Goal: Transaction & Acquisition: Download file/media

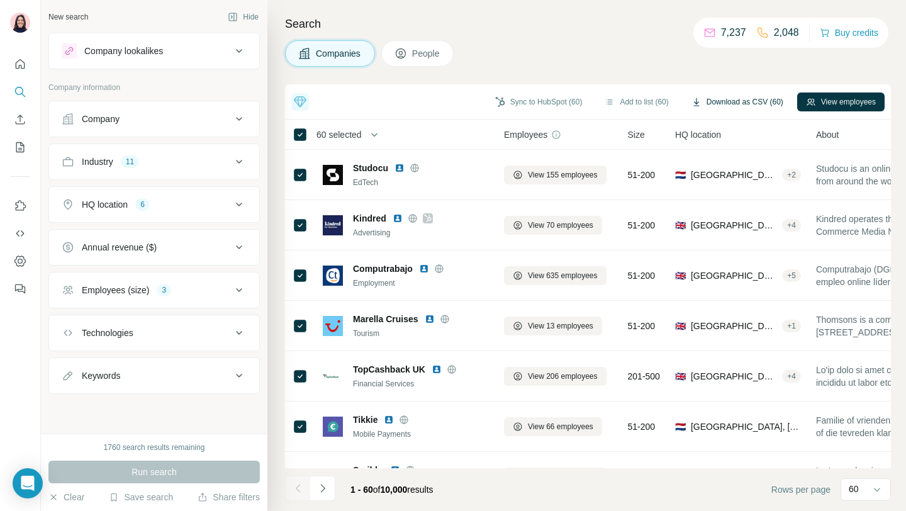
click at [729, 106] on button "Download as CSV (60)" at bounding box center [737, 102] width 109 height 19
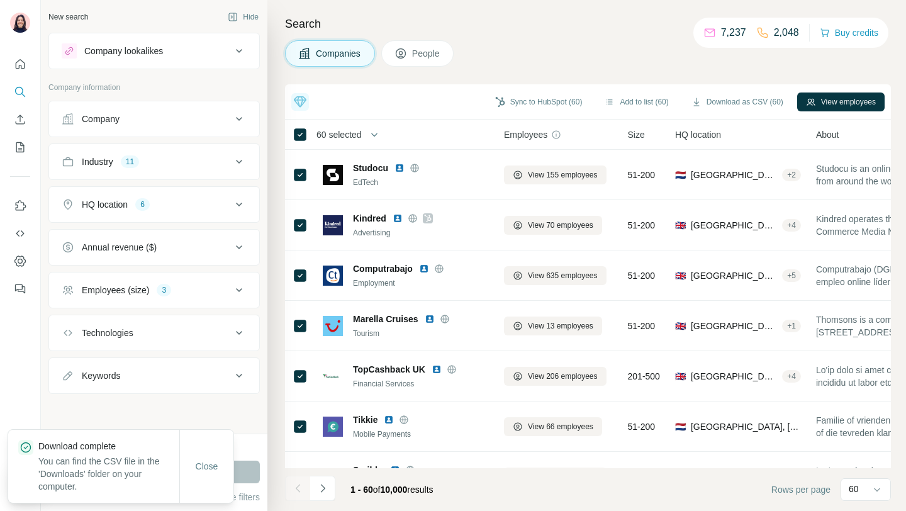
click at [227, 453] on div "Close" at bounding box center [206, 466] width 54 height 73
click at [207, 462] on span "Close" at bounding box center [207, 466] width 23 height 13
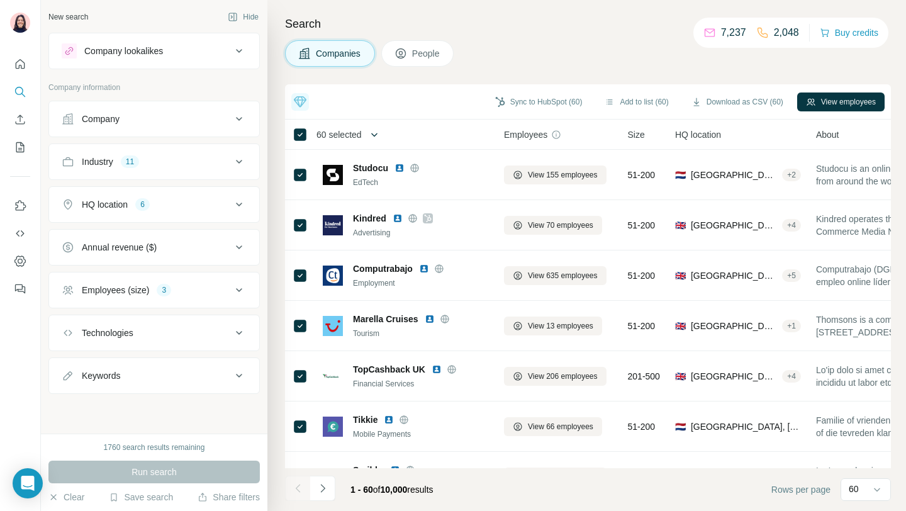
click at [378, 137] on icon "button" at bounding box center [374, 134] width 13 height 13
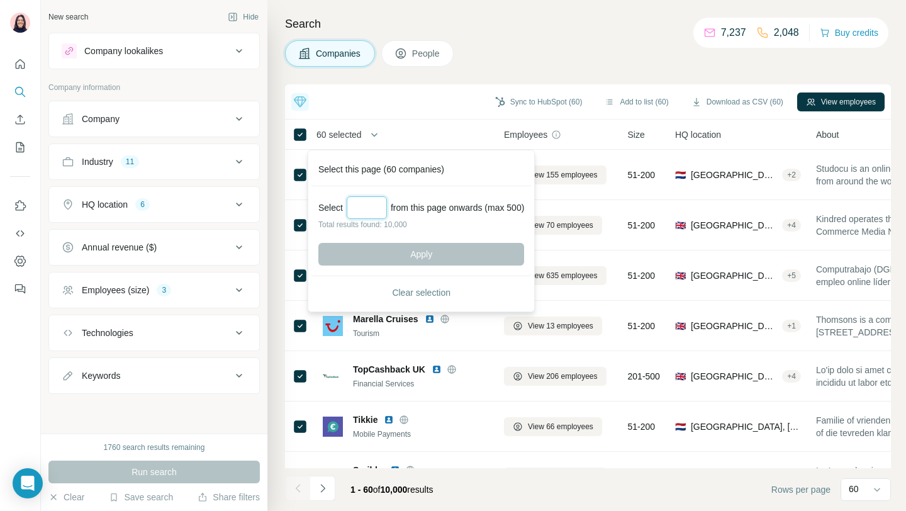
click at [368, 205] on input "Select a number (up to 500)" at bounding box center [367, 207] width 40 height 23
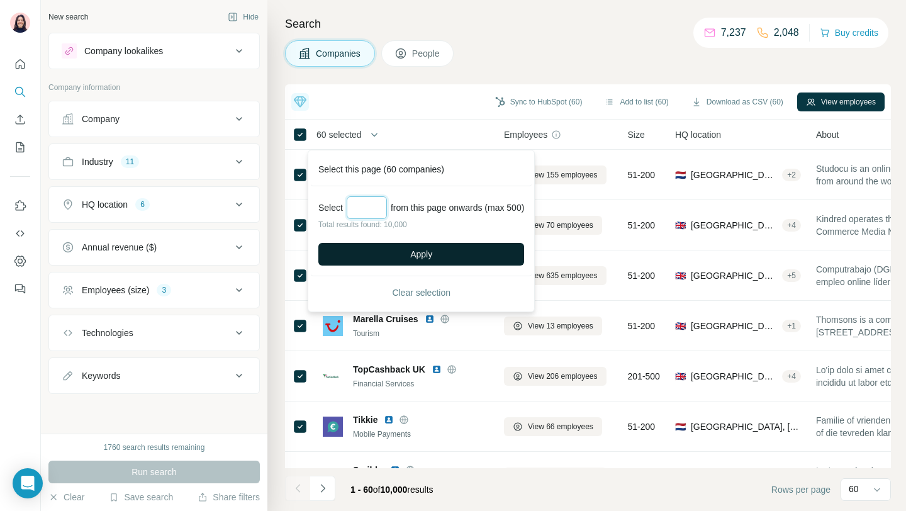
type input "***"
click at [457, 255] on button "Apply" at bounding box center [421, 254] width 206 height 23
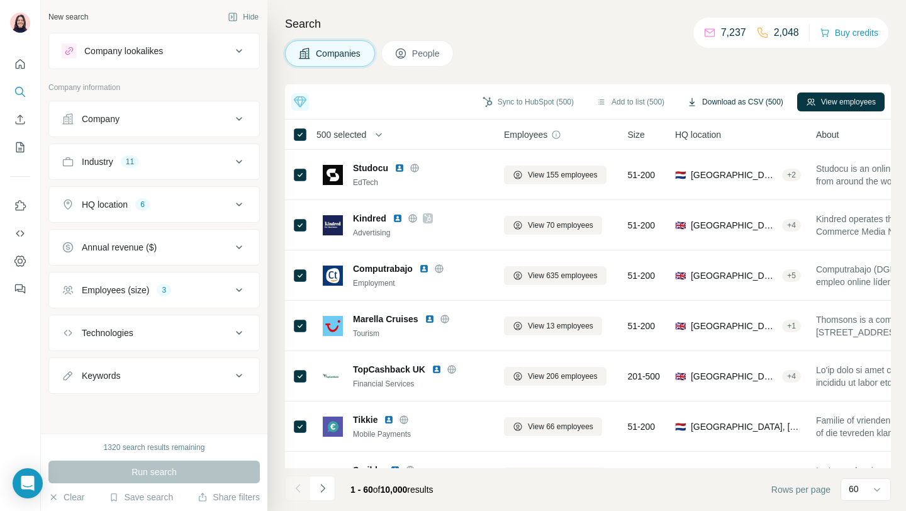
click at [766, 101] on button "Download as CSV (500)" at bounding box center [735, 102] width 114 height 19
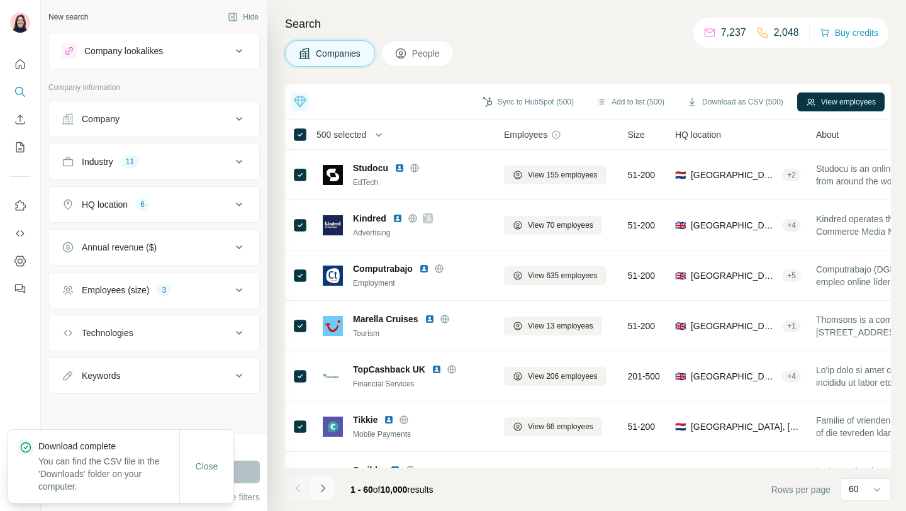
click at [325, 486] on icon "Navigate to next page" at bounding box center [323, 488] width 13 height 13
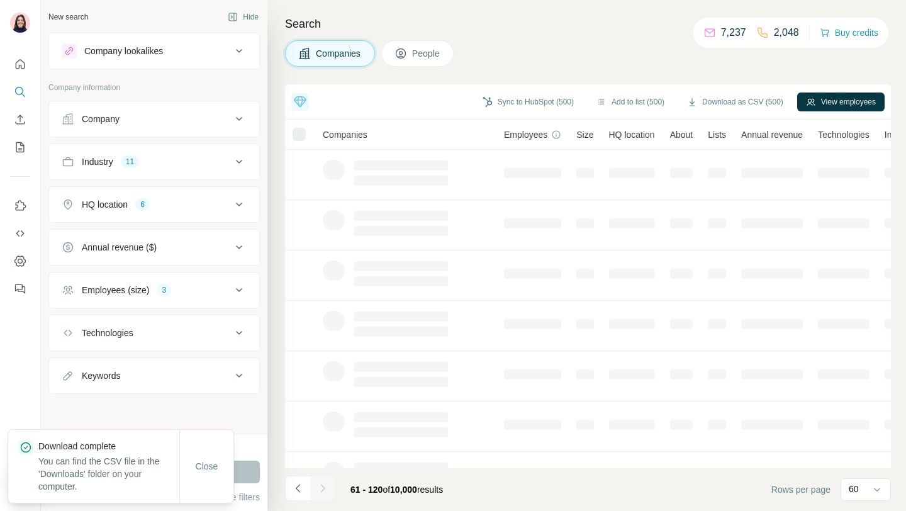
click at [325, 486] on icon "Navigate to next page" at bounding box center [323, 488] width 13 height 13
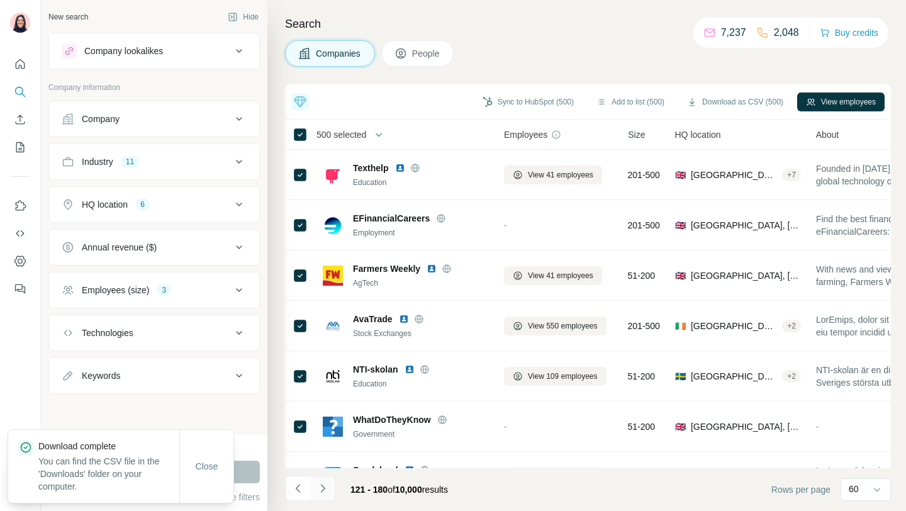
click at [323, 488] on icon "Navigate to next page" at bounding box center [323, 488] width 13 height 13
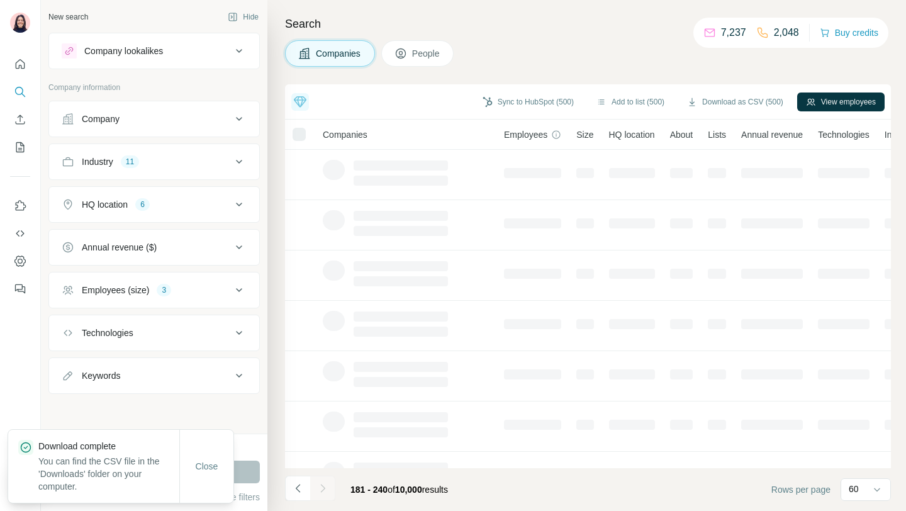
click at [323, 488] on icon "Navigate to next page" at bounding box center [323, 488] width 13 height 13
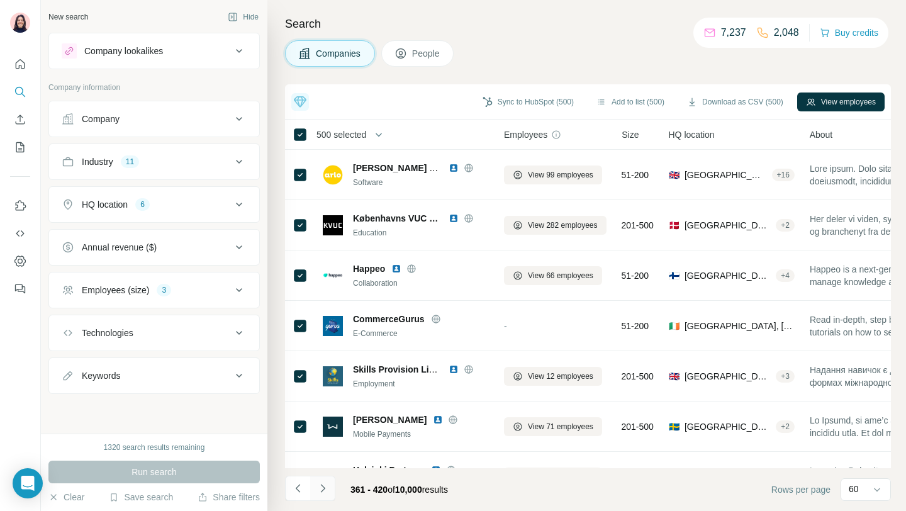
click at [323, 488] on icon "Navigate to next page" at bounding box center [323, 488] width 13 height 13
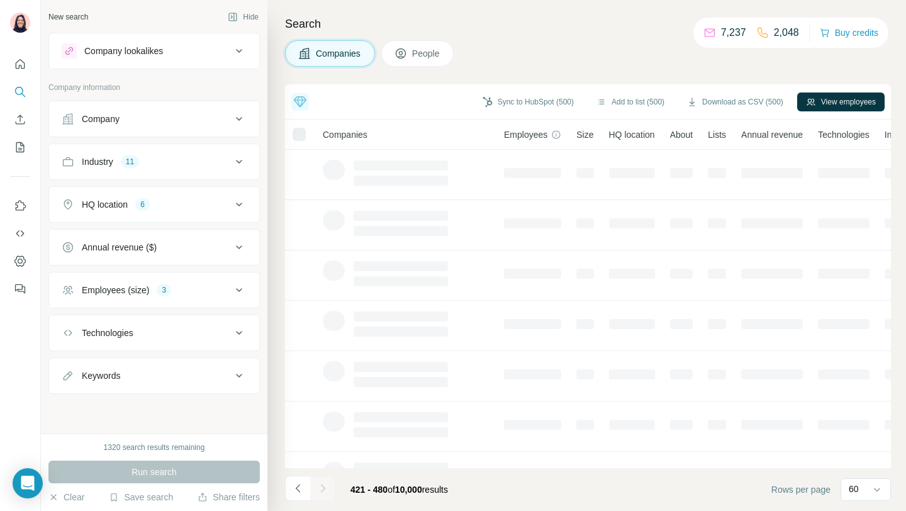
click at [323, 488] on icon "Navigate to next page" at bounding box center [323, 488] width 13 height 13
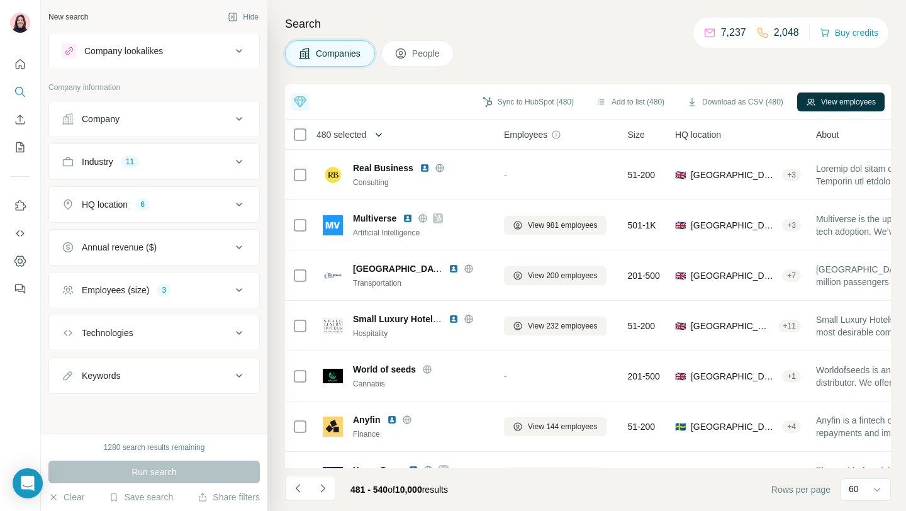
click at [383, 133] on icon "button" at bounding box center [379, 134] width 13 height 13
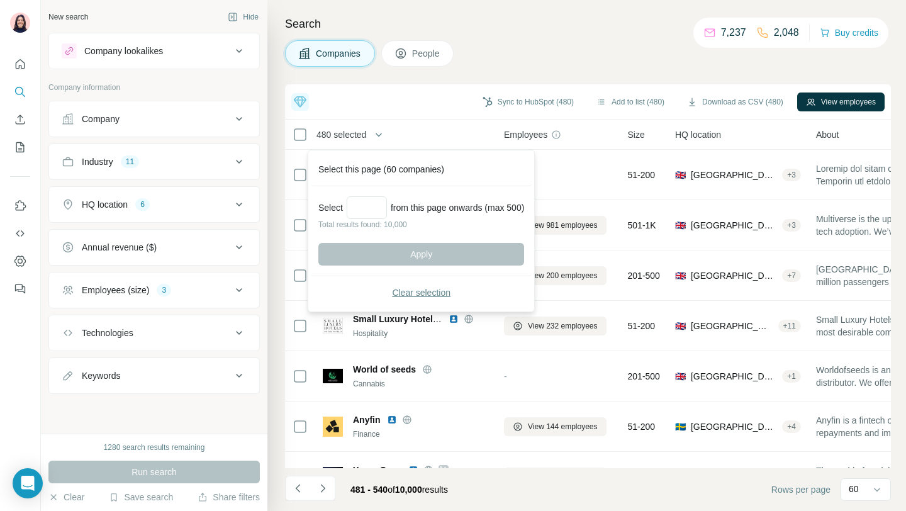
click at [354, 291] on button "Clear selection" at bounding box center [421, 292] width 206 height 23
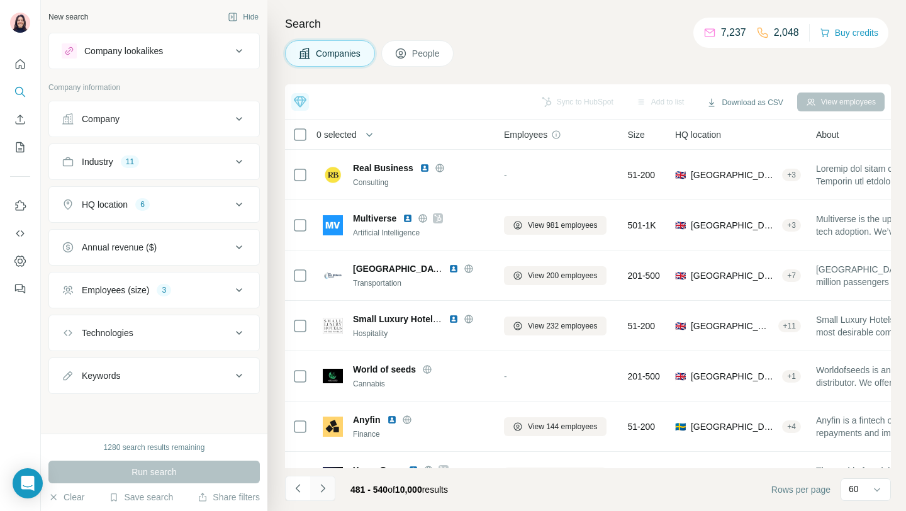
click at [324, 484] on icon "Navigate to next page" at bounding box center [323, 488] width 13 height 13
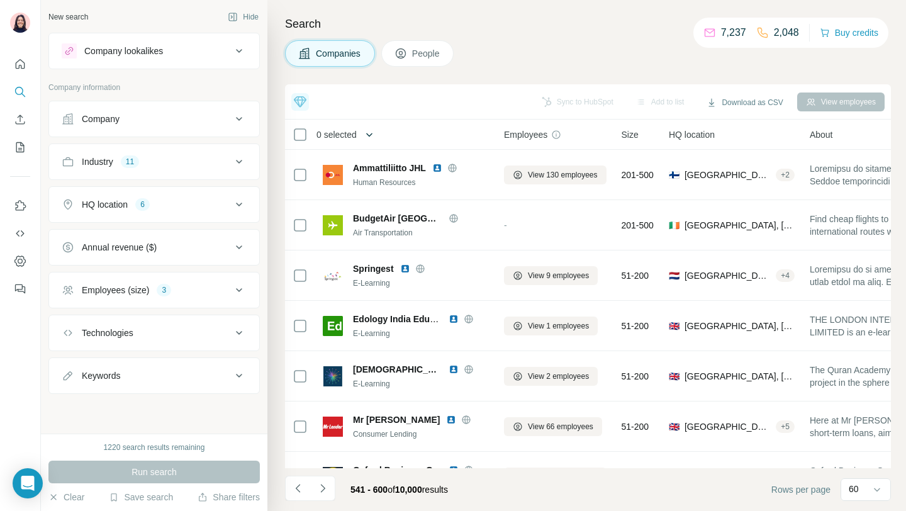
click at [376, 135] on icon "button" at bounding box center [369, 134] width 13 height 13
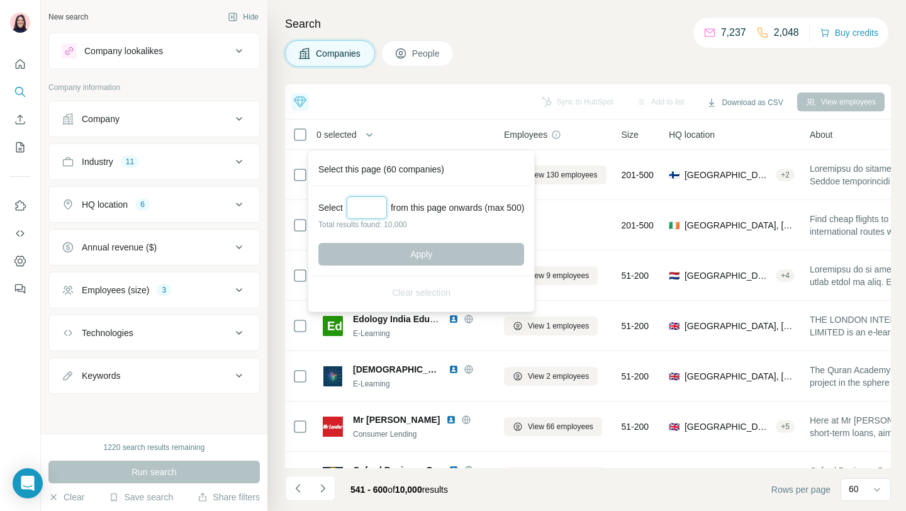
click at [371, 207] on input "Select a number (up to 500)" at bounding box center [367, 207] width 40 height 23
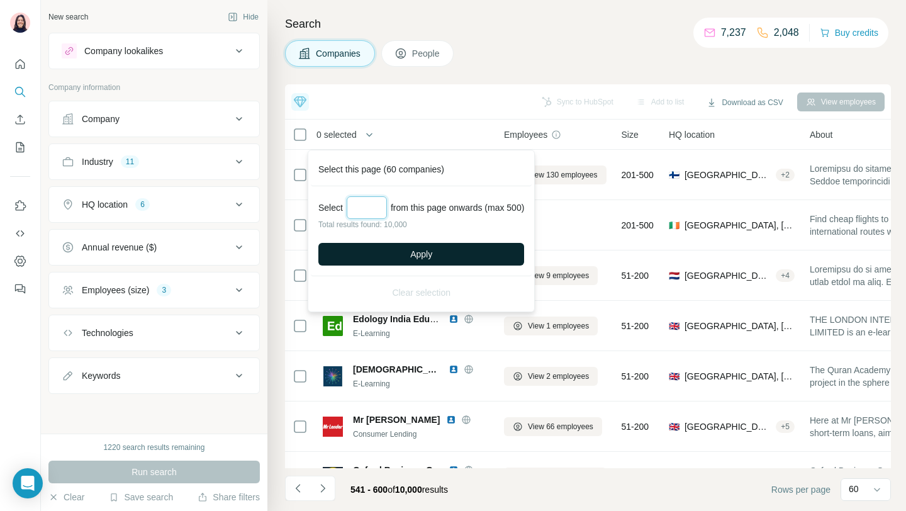
type input "***"
click at [405, 246] on button "Apply" at bounding box center [421, 254] width 206 height 23
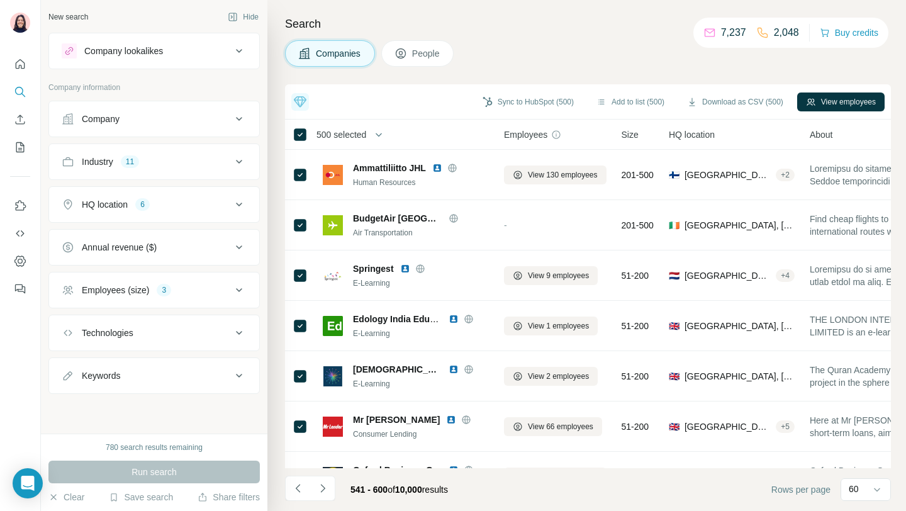
click at [792, 69] on div "Search Companies People Top 5 companies you should reach out to today Liner Rec…" at bounding box center [586, 255] width 639 height 511
click at [752, 102] on button "Download as CSV (500)" at bounding box center [735, 102] width 114 height 19
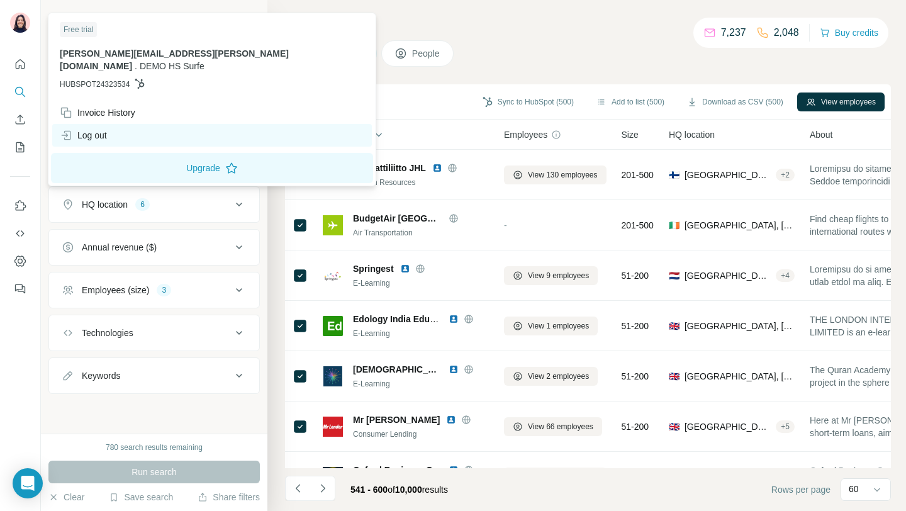
click at [125, 130] on div "Log out" at bounding box center [212, 135] width 320 height 23
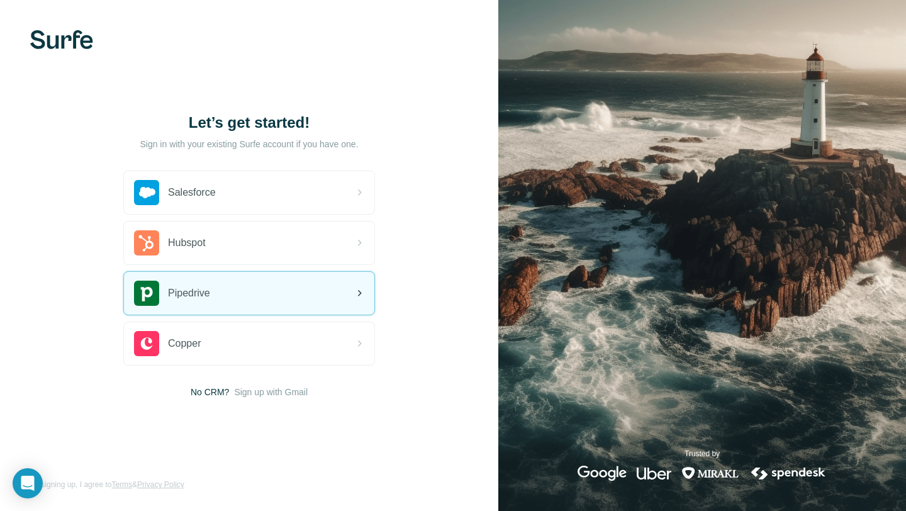
click at [201, 306] on div "Pipedrive" at bounding box center [249, 293] width 250 height 43
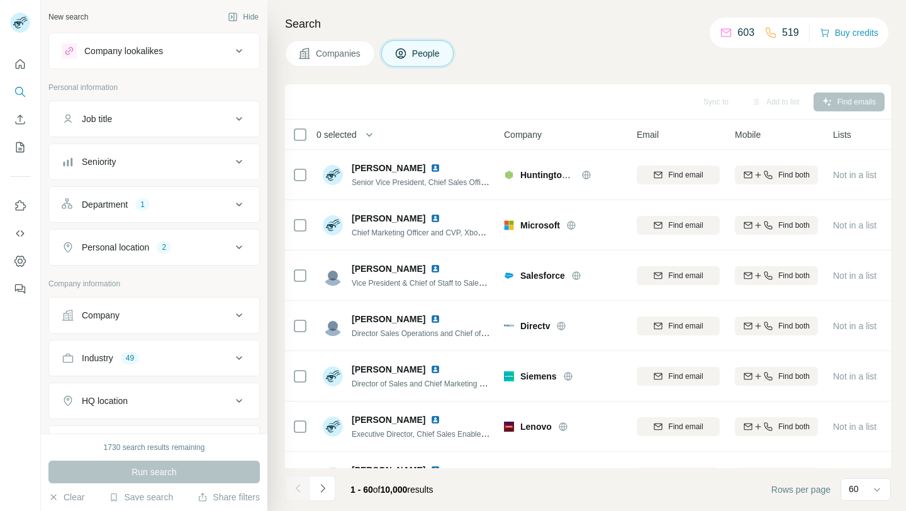
click at [346, 50] on span "Companies" at bounding box center [339, 53] width 46 height 13
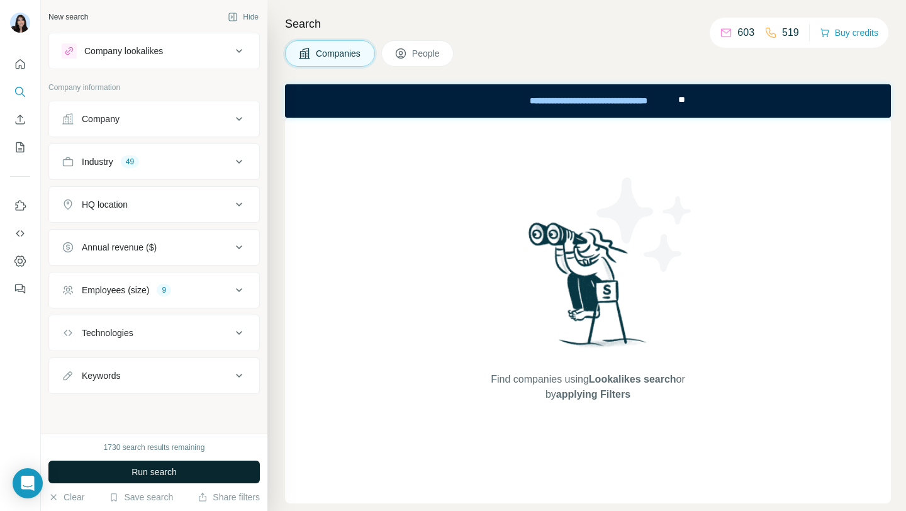
click at [127, 473] on button "Run search" at bounding box center [153, 472] width 211 height 23
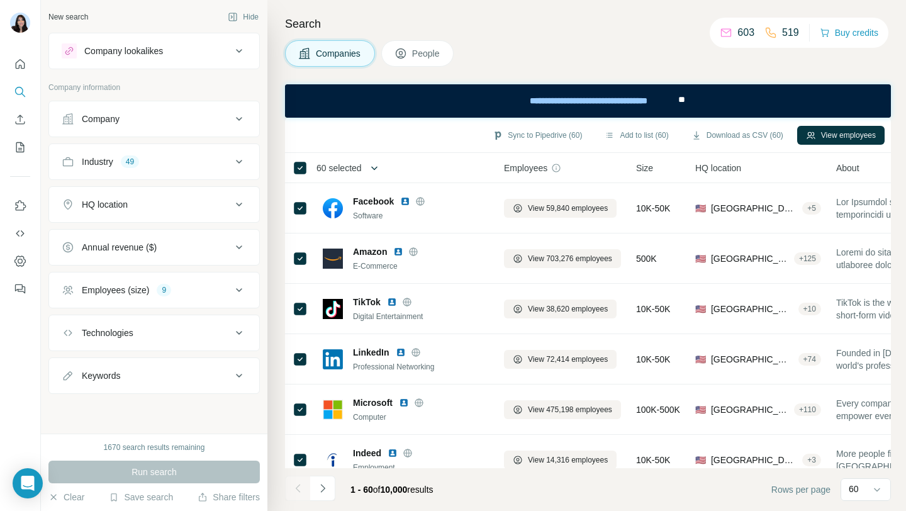
click at [374, 174] on button "button" at bounding box center [374, 167] width 25 height 25
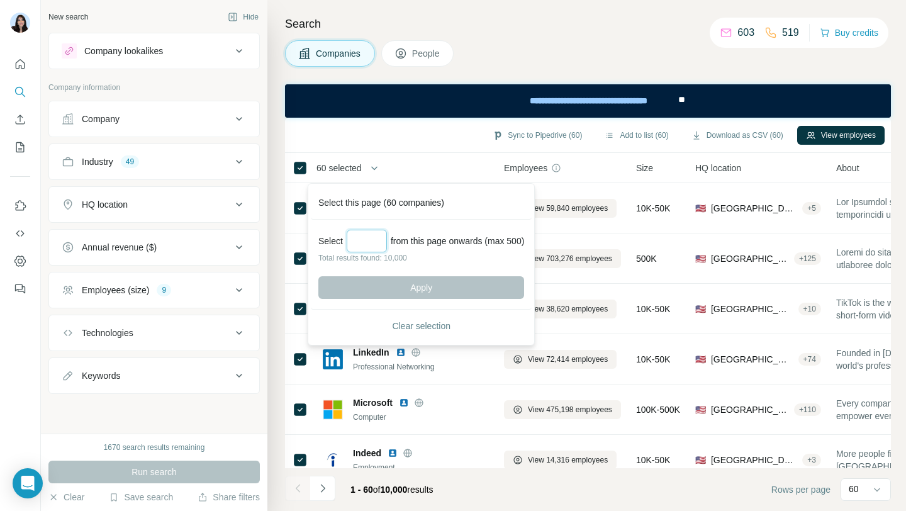
click at [365, 242] on input "Select a number (up to 500)" at bounding box center [367, 241] width 40 height 23
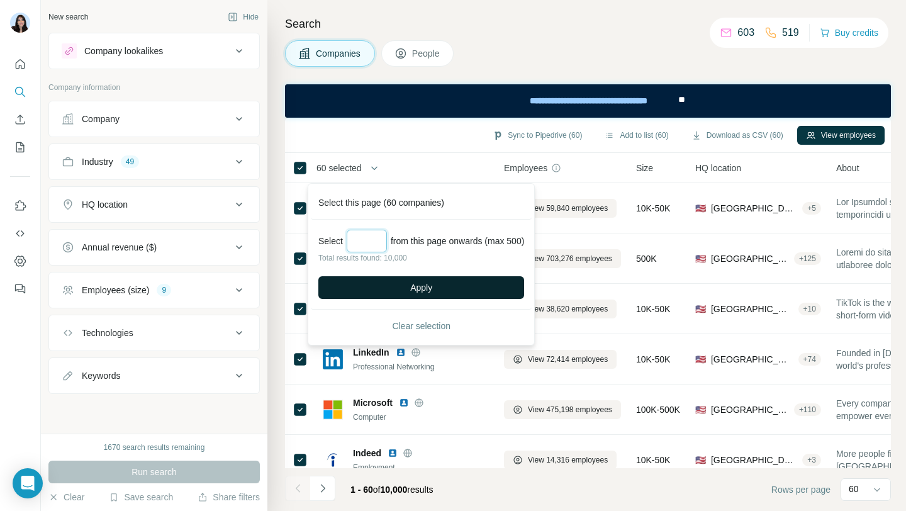
type input "***"
click at [432, 286] on span "Apply" at bounding box center [421, 287] width 22 height 13
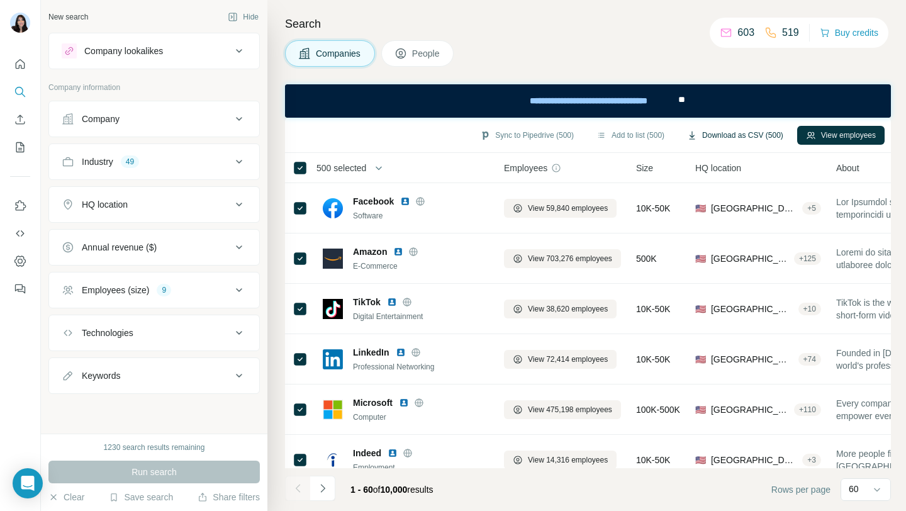
click at [744, 130] on button "Download as CSV (500)" at bounding box center [735, 135] width 114 height 19
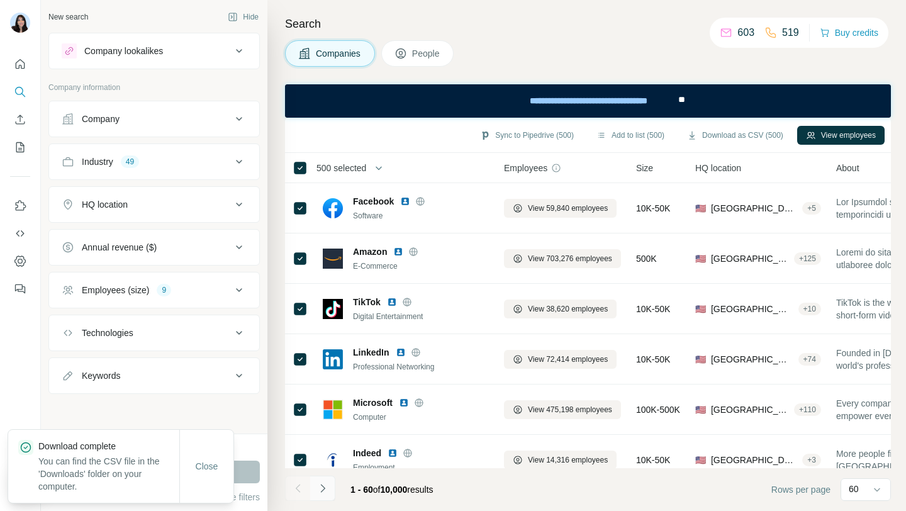
click at [325, 485] on icon "Navigate to next page" at bounding box center [323, 488] width 13 height 13
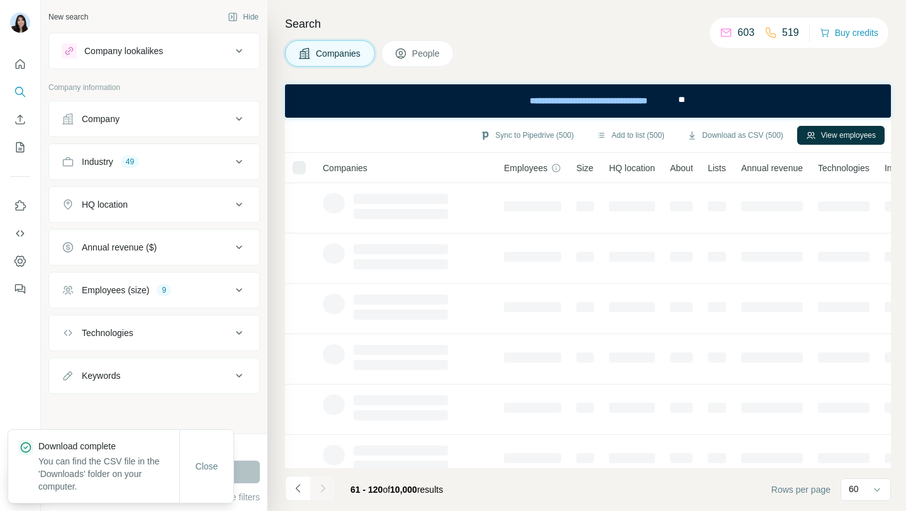
click at [325, 485] on div at bounding box center [322, 488] width 25 height 25
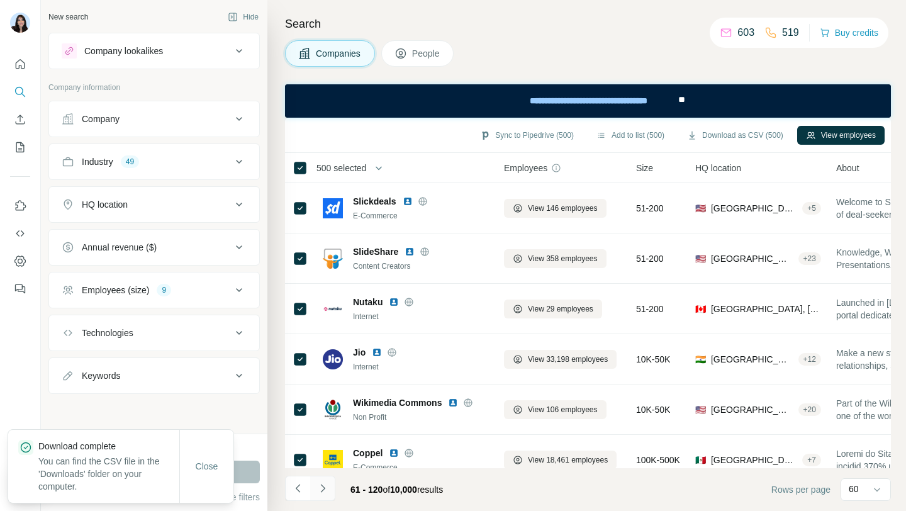
click at [325, 485] on icon "Navigate to next page" at bounding box center [323, 488] width 13 height 13
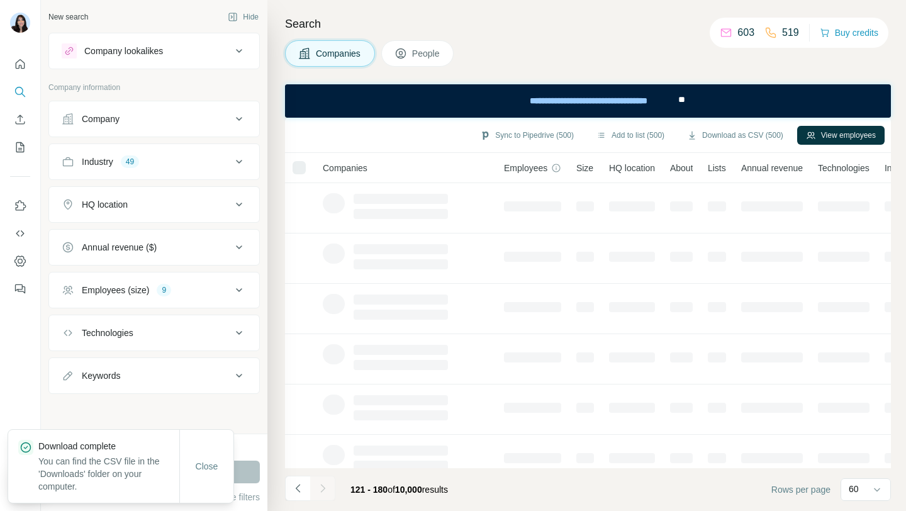
click at [325, 485] on div at bounding box center [322, 488] width 25 height 25
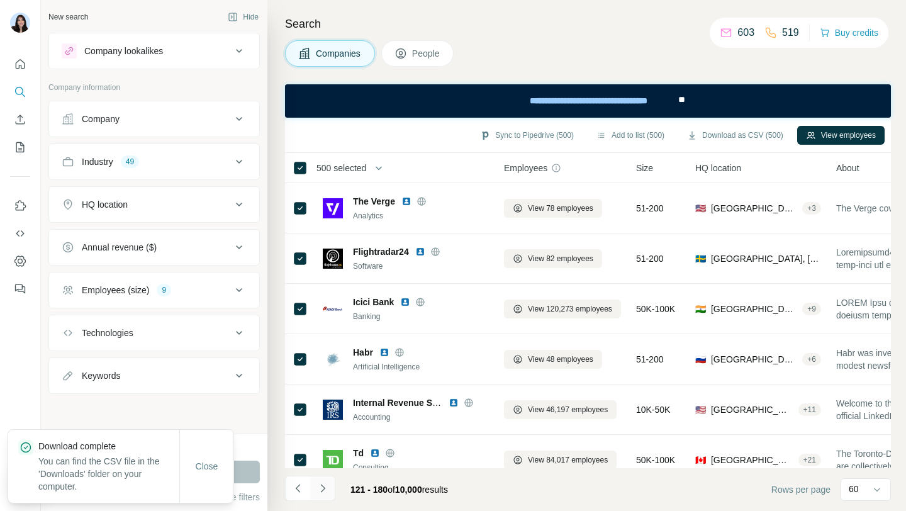
click at [325, 485] on icon "Navigate to next page" at bounding box center [323, 488] width 13 height 13
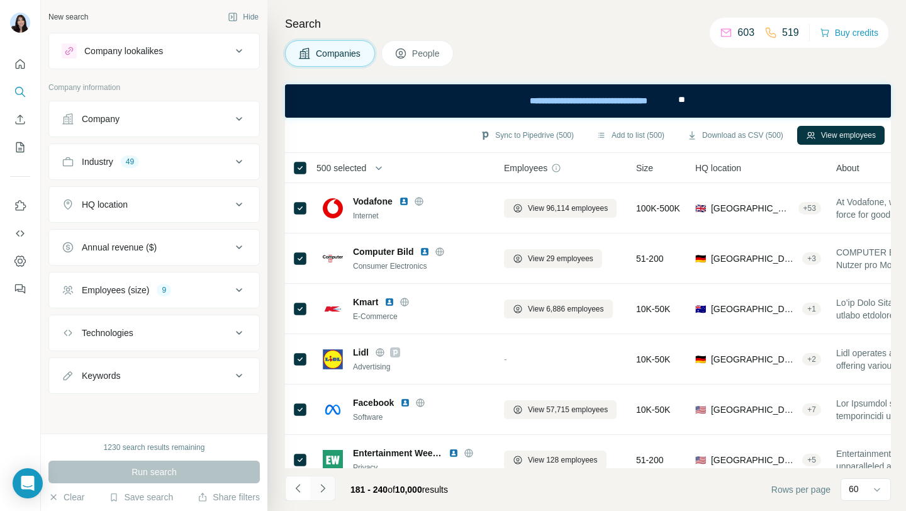
click at [325, 485] on icon "Navigate to next page" at bounding box center [323, 488] width 13 height 13
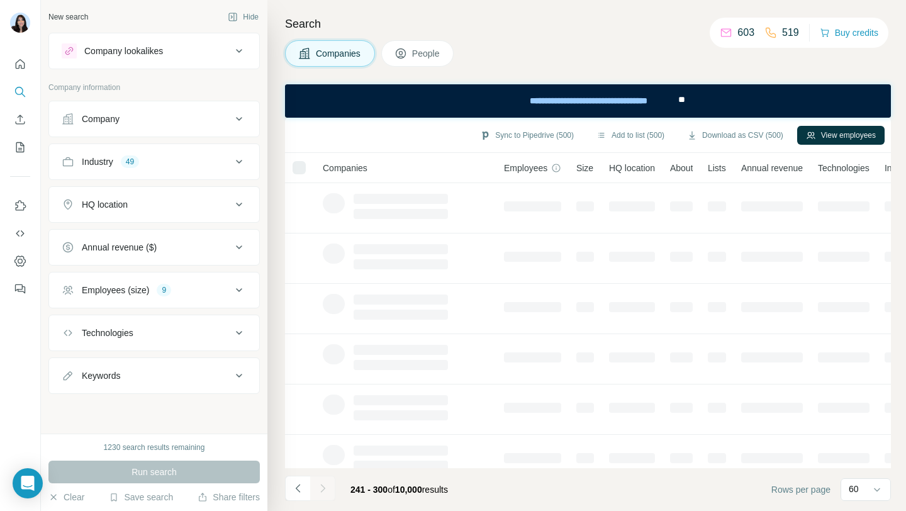
click at [325, 485] on div at bounding box center [322, 488] width 25 height 25
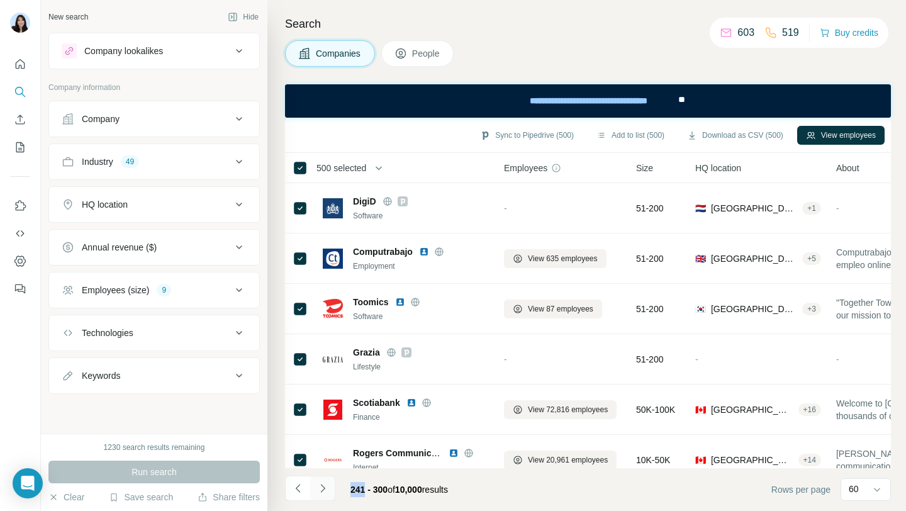
click at [325, 485] on icon "Navigate to next page" at bounding box center [323, 488] width 13 height 13
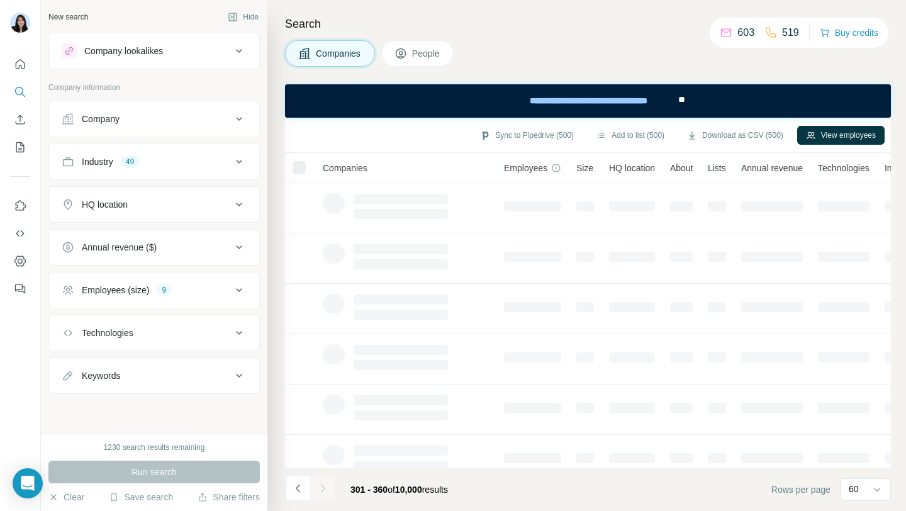
click at [325, 485] on div at bounding box center [322, 488] width 25 height 25
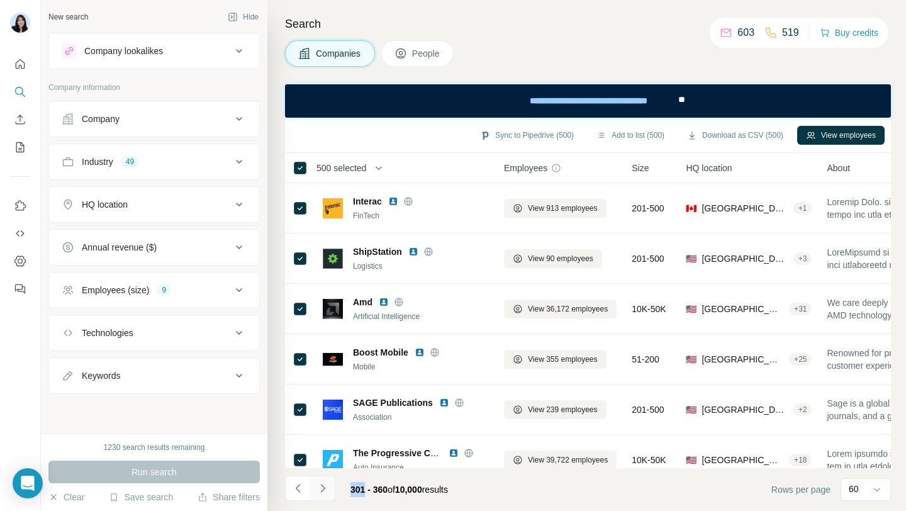
click at [325, 485] on icon "Navigate to next page" at bounding box center [323, 488] width 13 height 13
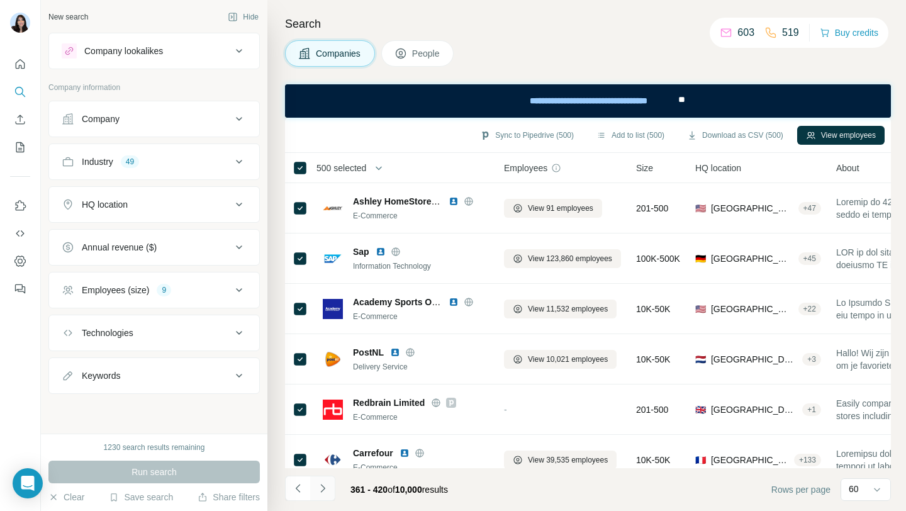
click at [325, 485] on icon "Navigate to next page" at bounding box center [323, 488] width 13 height 13
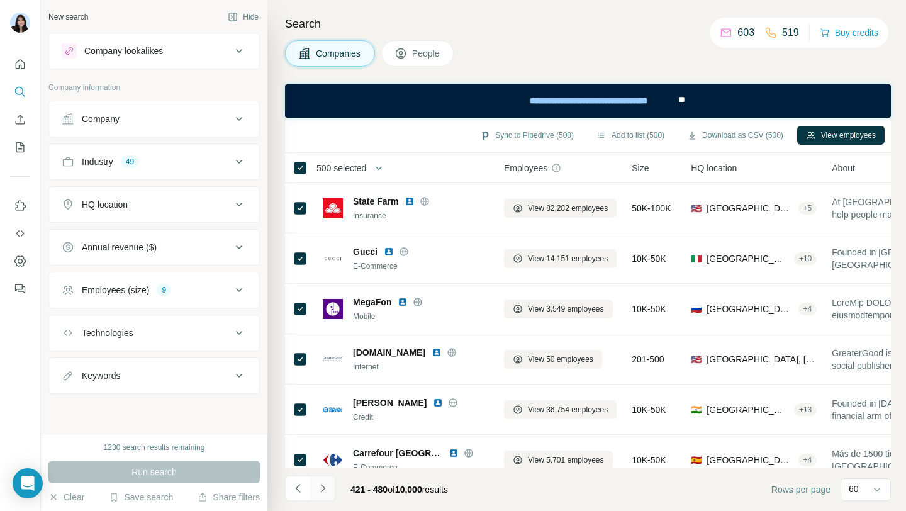
click at [325, 485] on icon "Navigate to next page" at bounding box center [323, 488] width 13 height 13
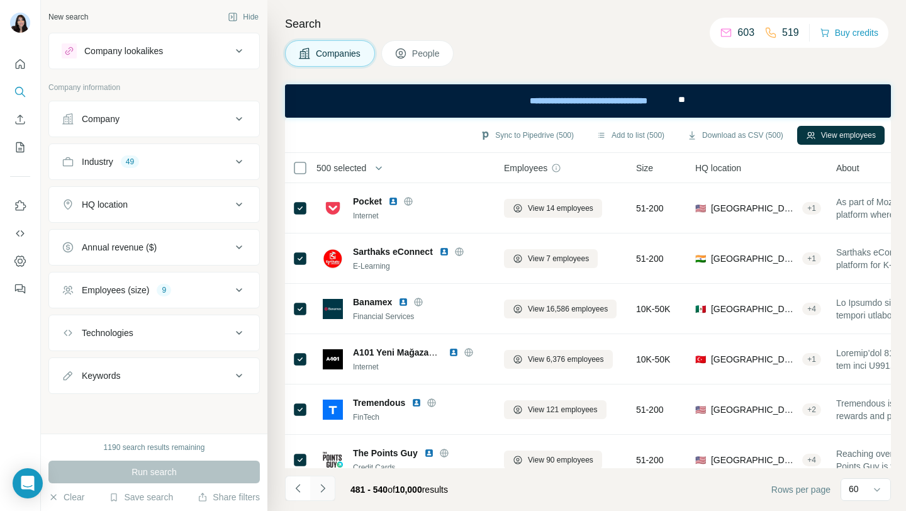
click at [325, 485] on icon "Navigate to next page" at bounding box center [323, 488] width 13 height 13
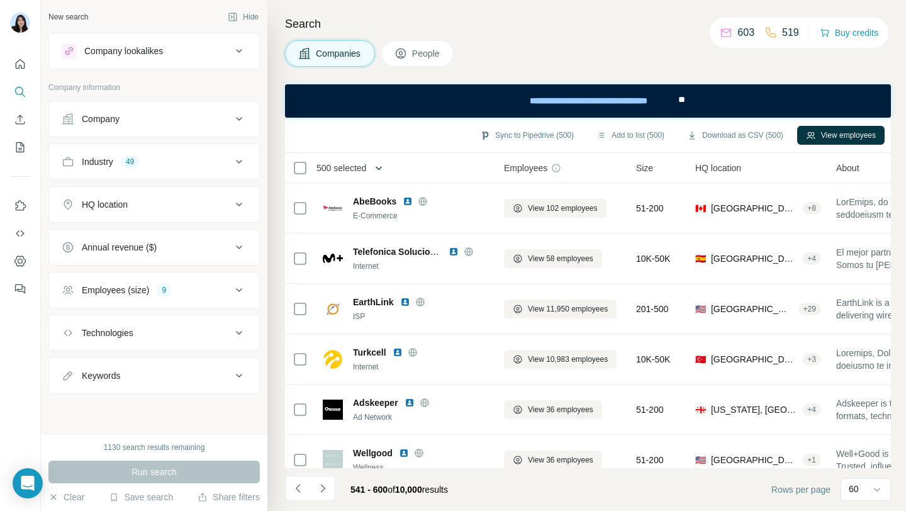
click at [383, 162] on icon "button" at bounding box center [379, 168] width 13 height 13
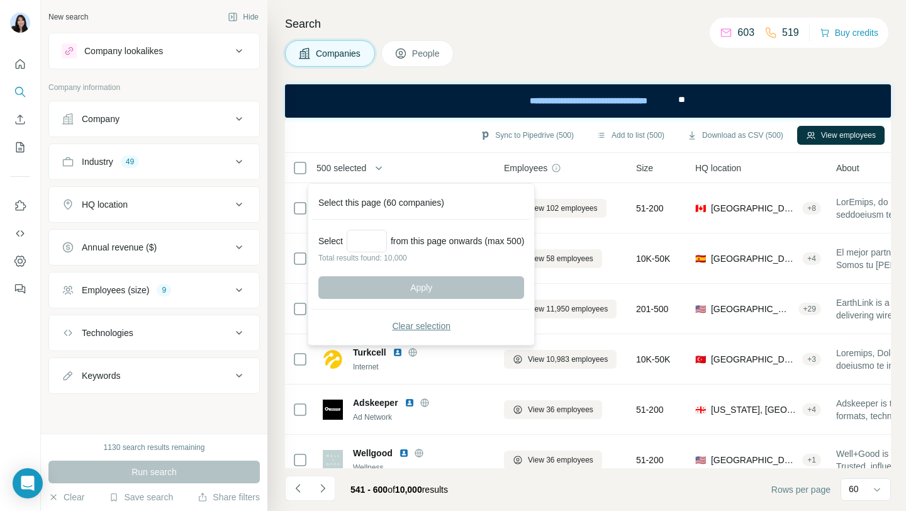
click at [405, 325] on span "Clear selection" at bounding box center [421, 326] width 59 height 13
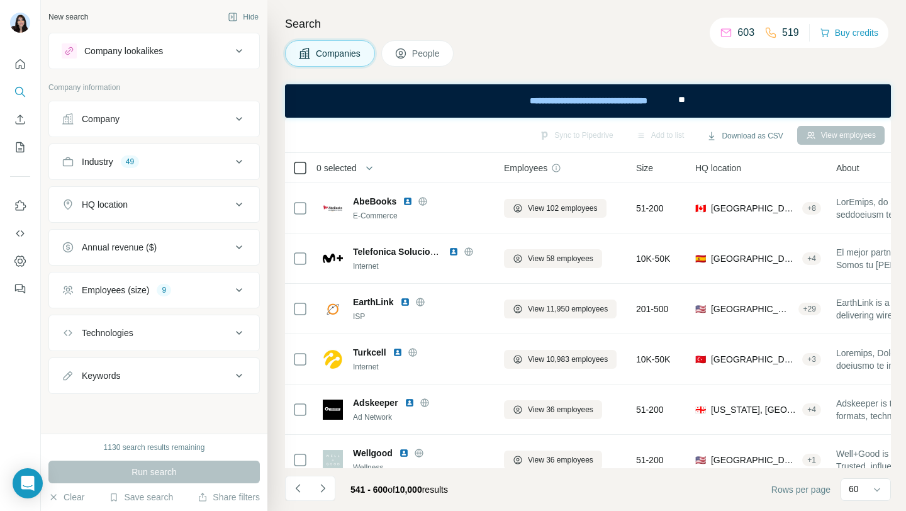
click at [299, 160] on icon at bounding box center [300, 167] width 15 height 15
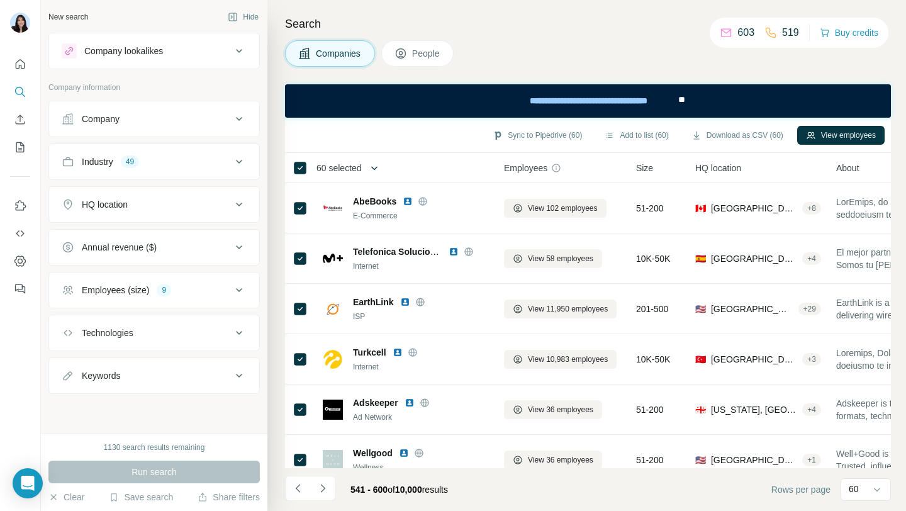
click at [379, 167] on icon "button" at bounding box center [374, 168] width 13 height 13
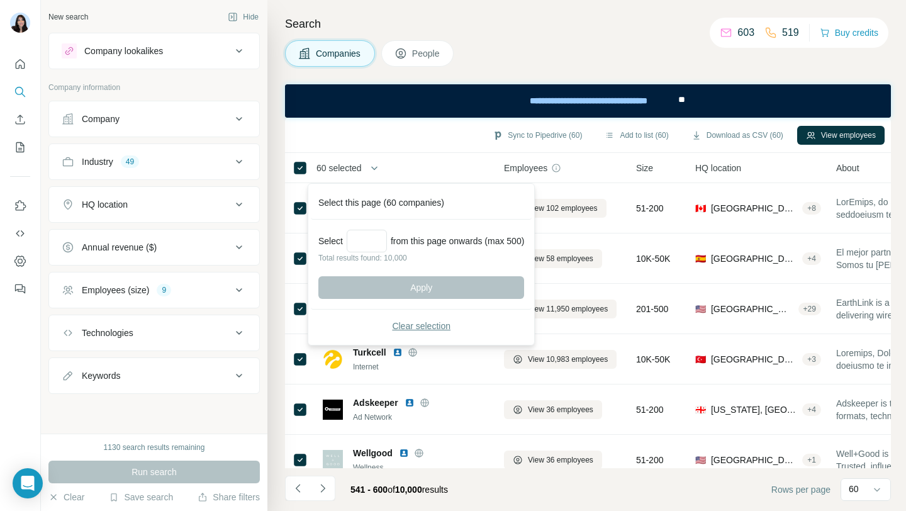
click at [347, 242] on div "Select from this page onwards (max 500)" at bounding box center [421, 241] width 206 height 23
click at [364, 240] on input "Select a number (up to 500)" at bounding box center [367, 241] width 40 height 23
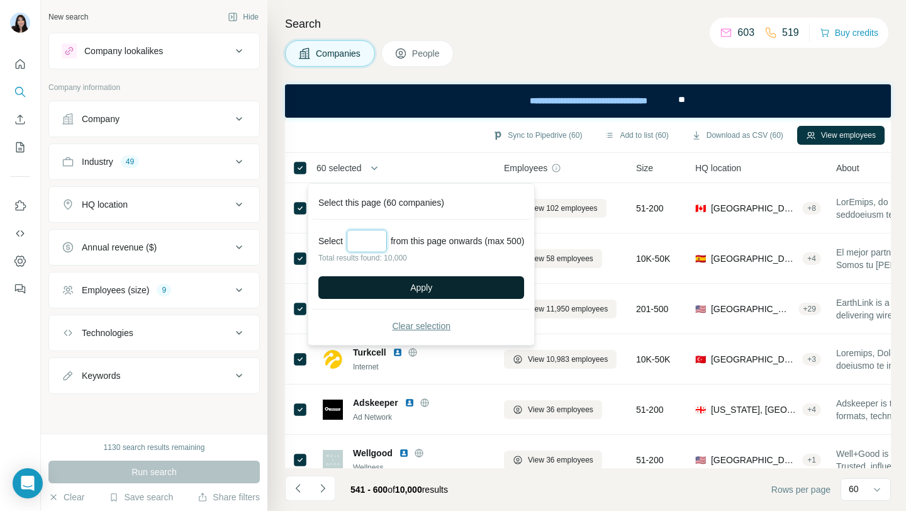
type input "***"
click at [431, 279] on button "Apply" at bounding box center [421, 287] width 206 height 23
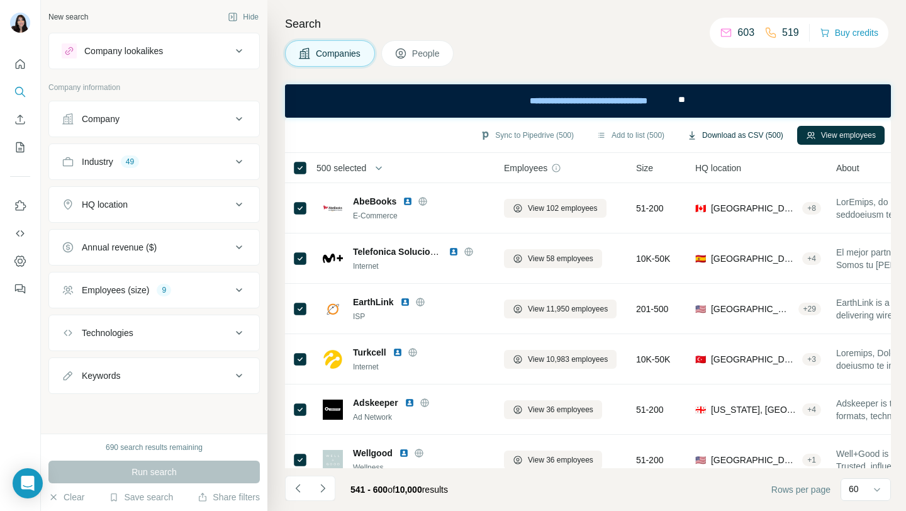
click at [712, 128] on button "Download as CSV (500)" at bounding box center [735, 135] width 114 height 19
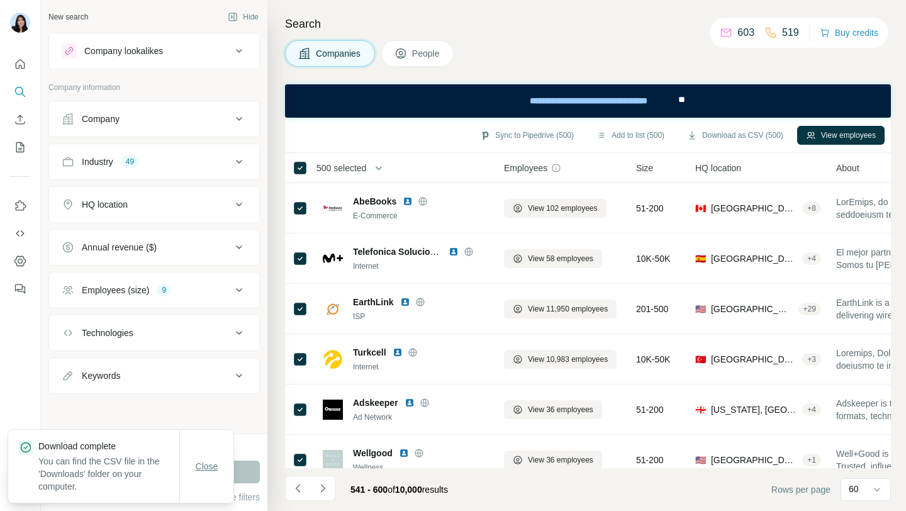
click at [225, 474] on button "Close" at bounding box center [207, 466] width 40 height 23
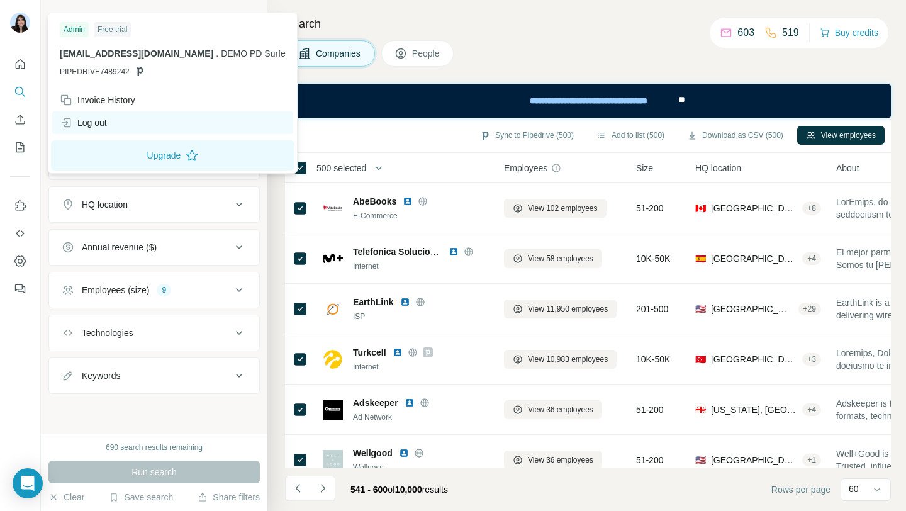
click at [103, 114] on div "Log out" at bounding box center [172, 122] width 241 height 23
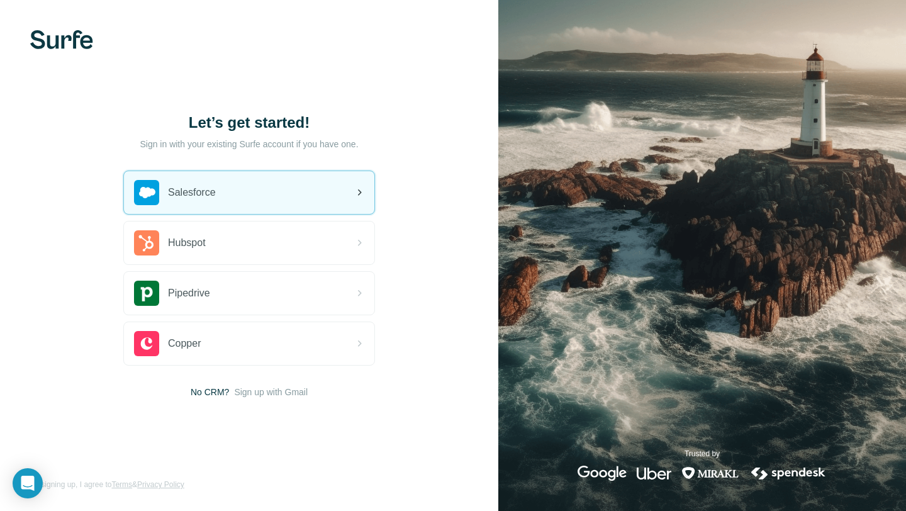
click at [206, 201] on div "Salesforce" at bounding box center [175, 192] width 82 height 25
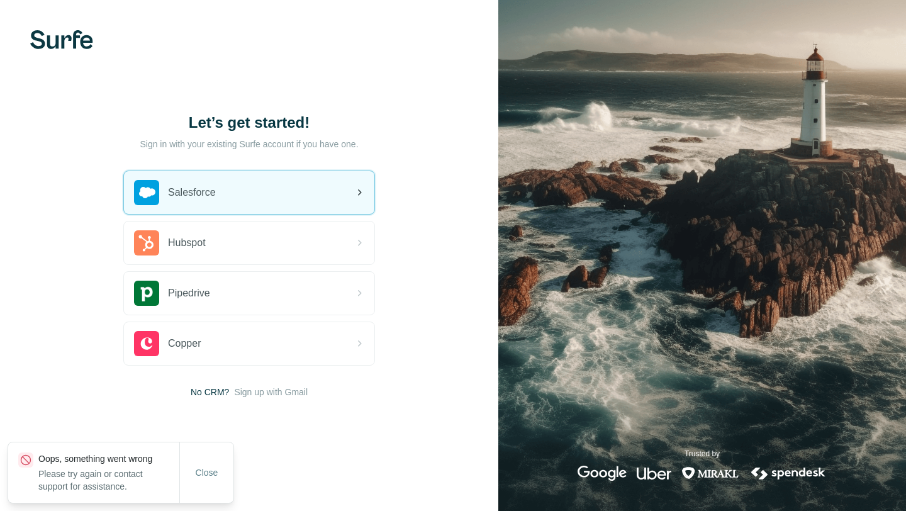
click at [173, 182] on div "Salesforce" at bounding box center [175, 192] width 82 height 25
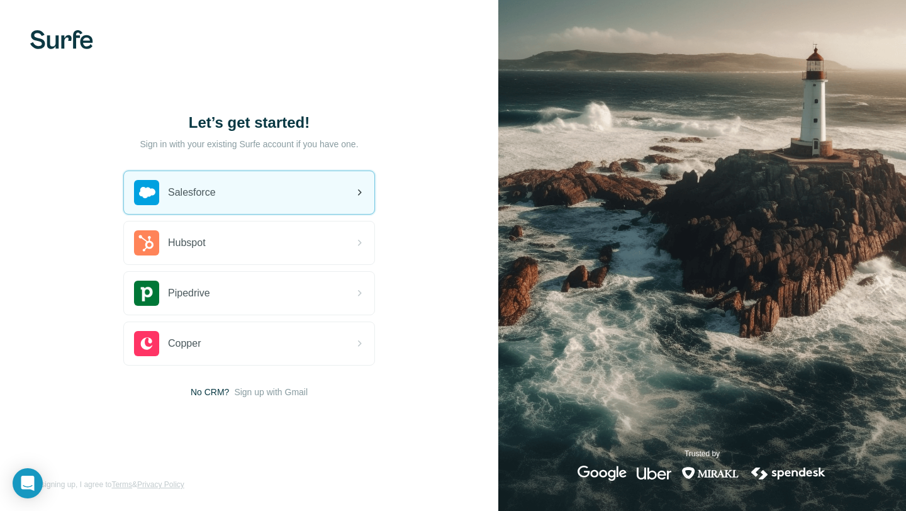
click at [244, 192] on div "Salesforce" at bounding box center [249, 192] width 250 height 43
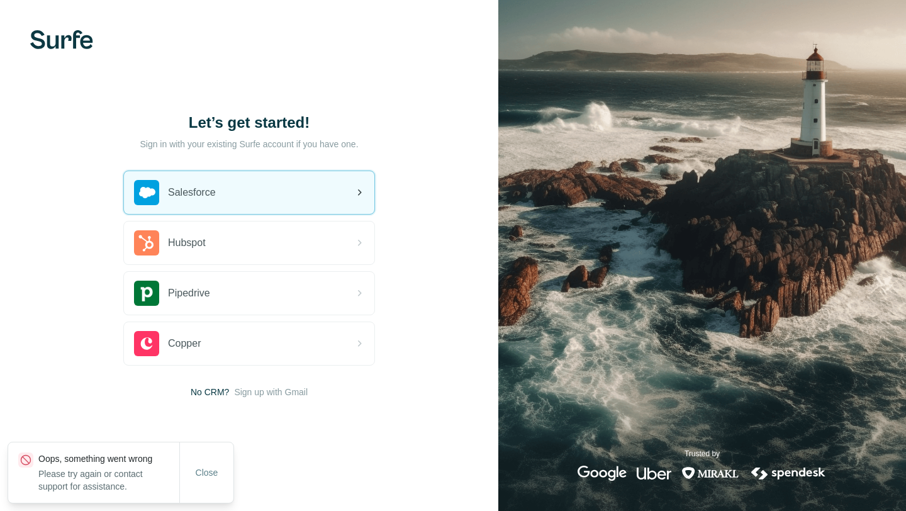
click at [218, 177] on div "Salesforce" at bounding box center [249, 192] width 250 height 43
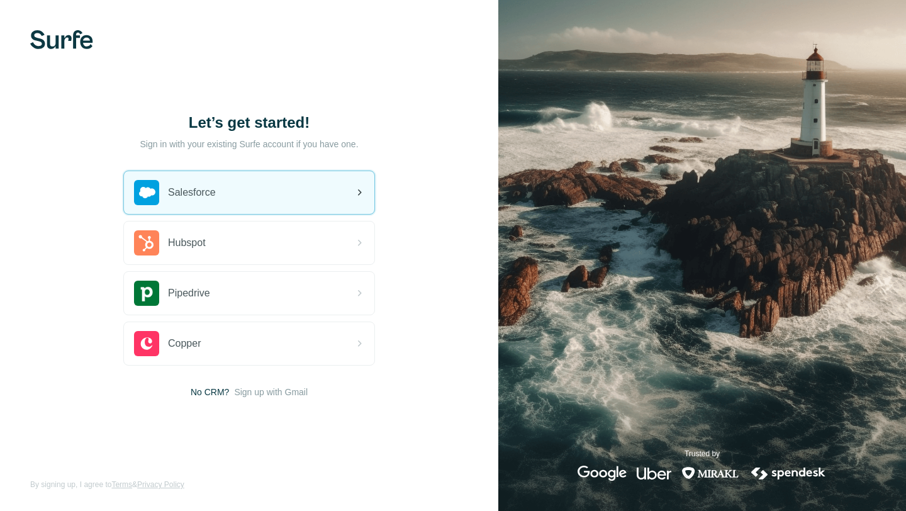
click at [232, 182] on div "Salesforce" at bounding box center [249, 192] width 250 height 43
click at [269, 200] on div "Salesforce" at bounding box center [249, 192] width 250 height 43
